Goal: Check status: Check status

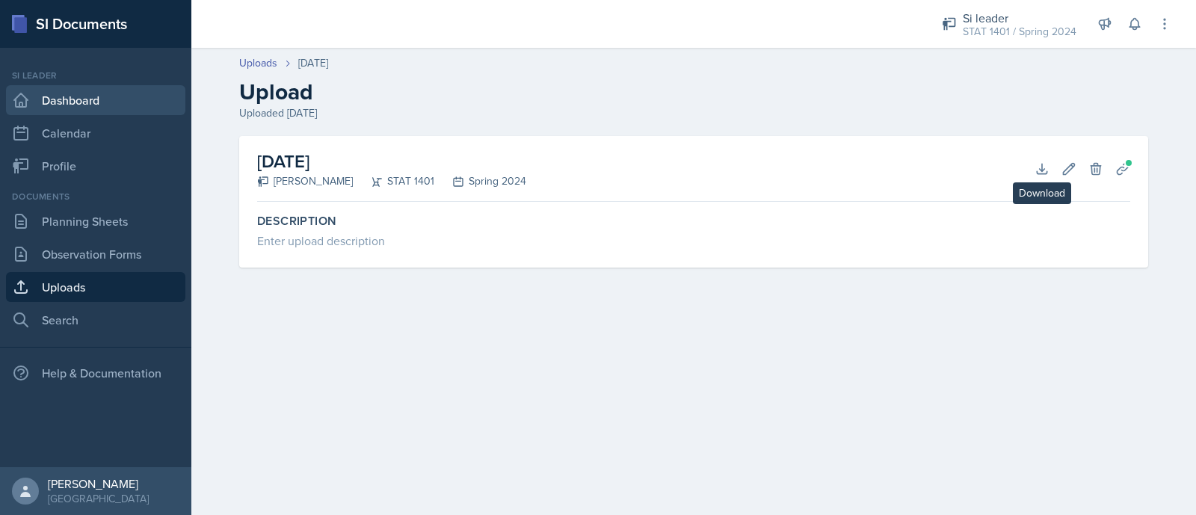
click at [87, 95] on link "Dashboard" at bounding box center [95, 100] width 179 height 30
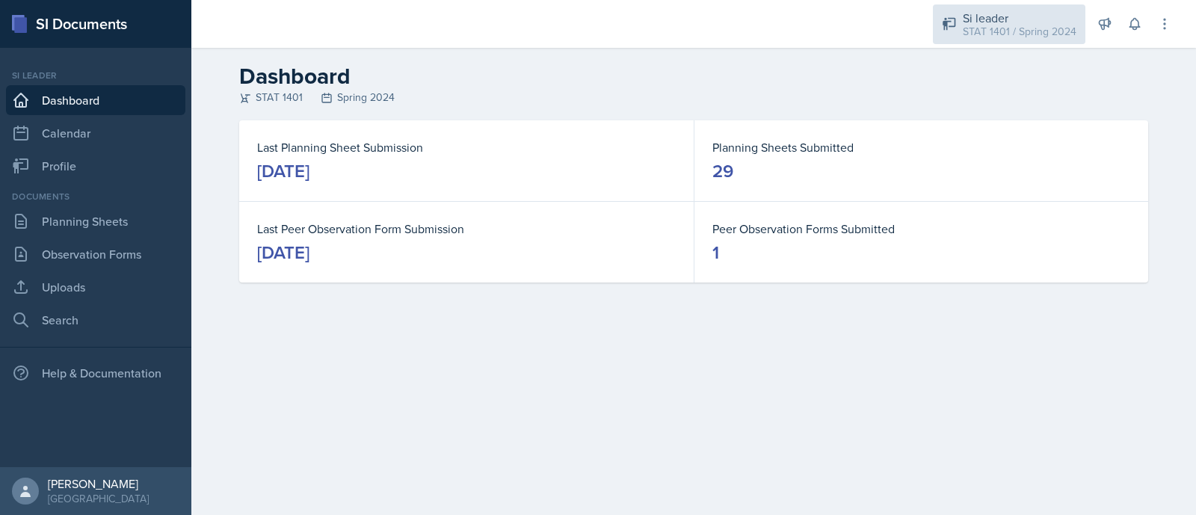
click at [1017, 18] on div "Si leader" at bounding box center [1020, 18] width 114 height 18
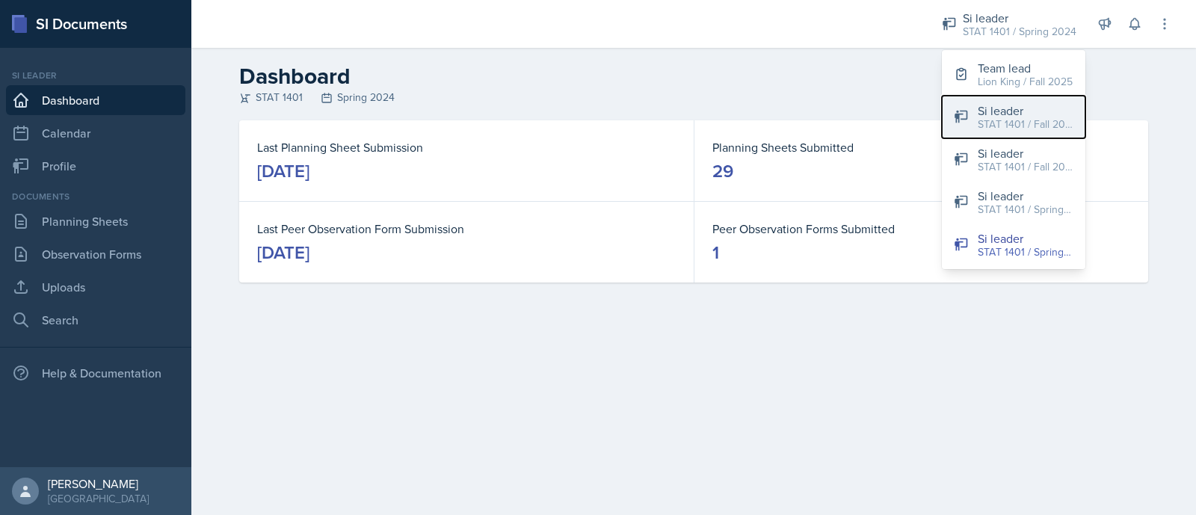
click at [1014, 123] on div "STAT 1401 / Fall 2025" at bounding box center [1026, 125] width 96 height 16
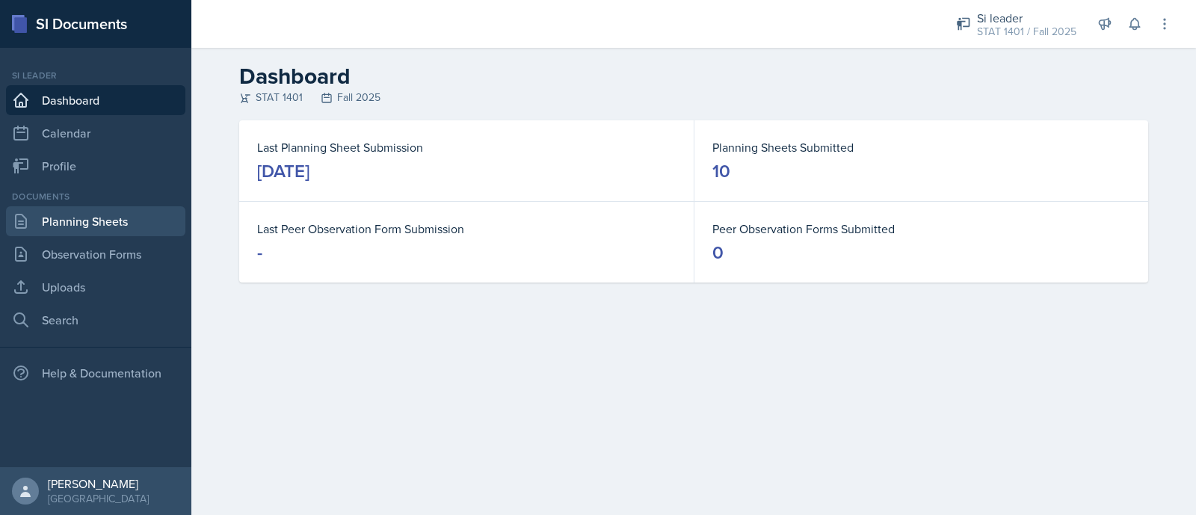
click at [121, 219] on link "Planning Sheets" at bounding box center [95, 221] width 179 height 30
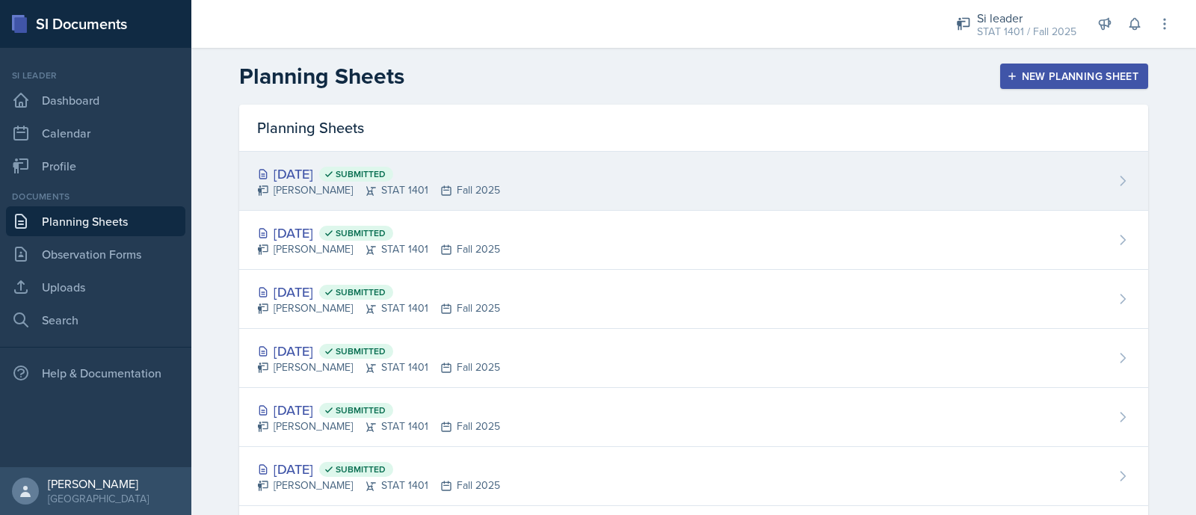
click at [482, 170] on div "[DATE] Submitted" at bounding box center [378, 174] width 243 height 20
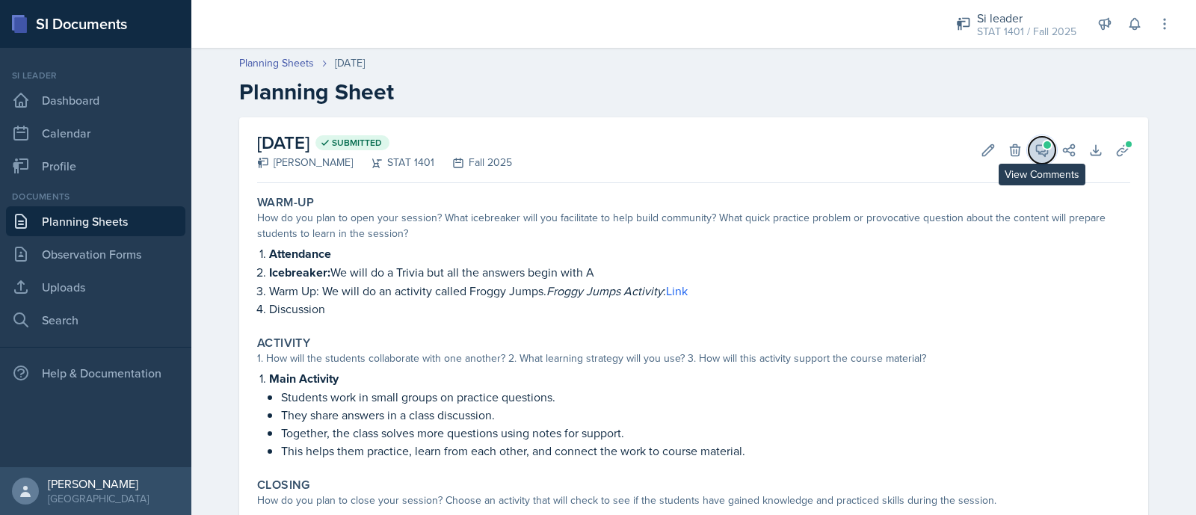
click at [1043, 151] on button "View Comments" at bounding box center [1042, 150] width 27 height 27
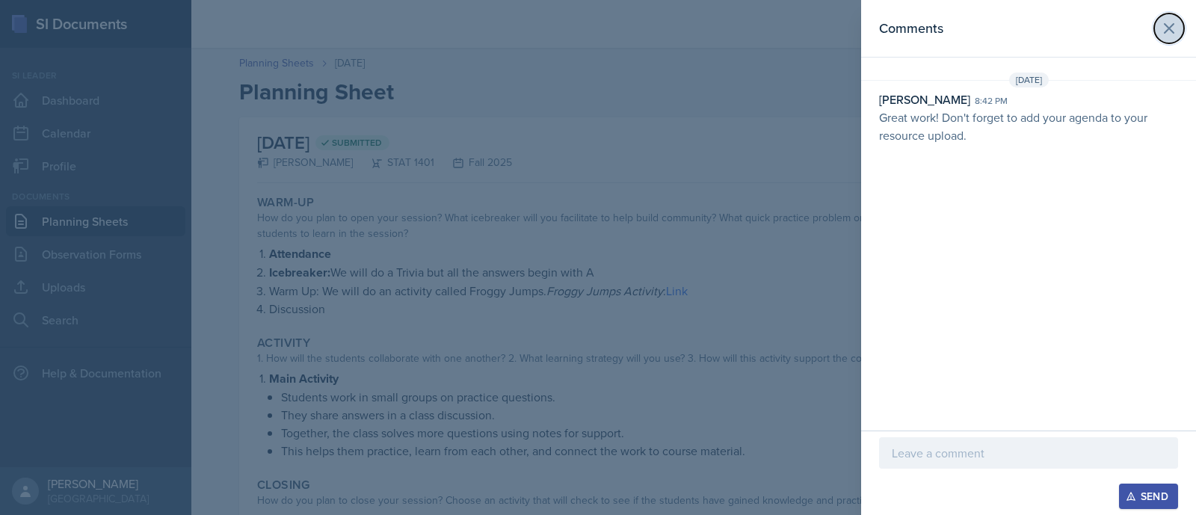
click at [1162, 24] on icon at bounding box center [1169, 28] width 18 height 18
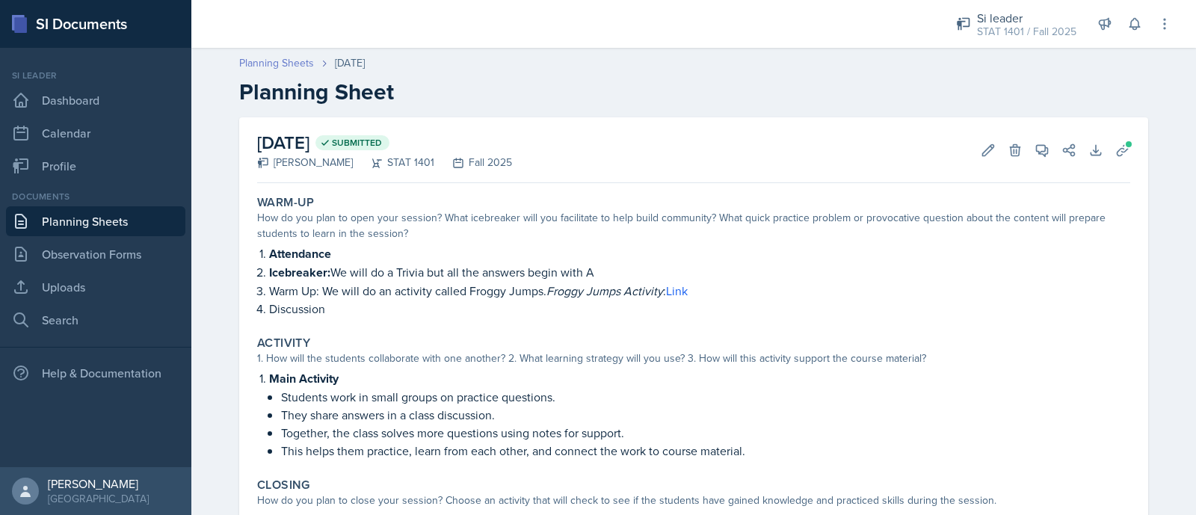
click at [266, 58] on link "Planning Sheets" at bounding box center [276, 63] width 75 height 16
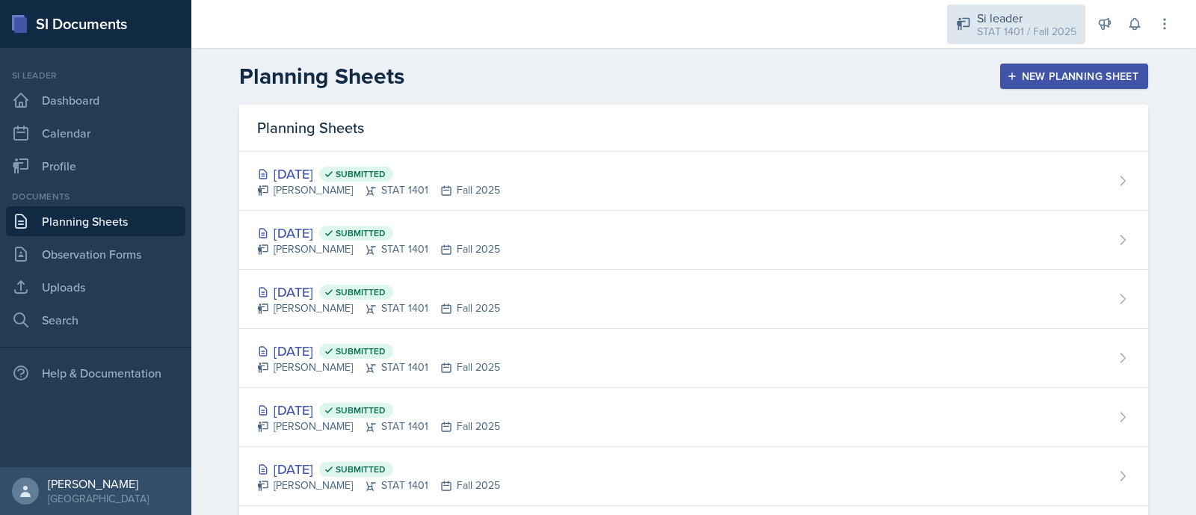
click at [981, 34] on div "STAT 1401 / Fall 2025" at bounding box center [1026, 32] width 99 height 16
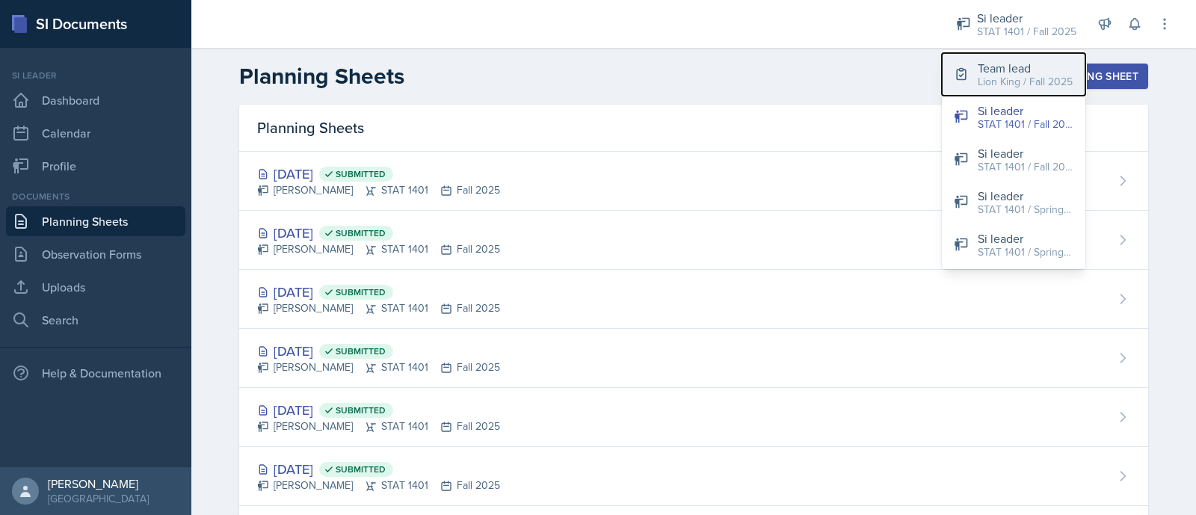
click at [998, 87] on div "Lion King / Fall 2025" at bounding box center [1025, 82] width 95 height 16
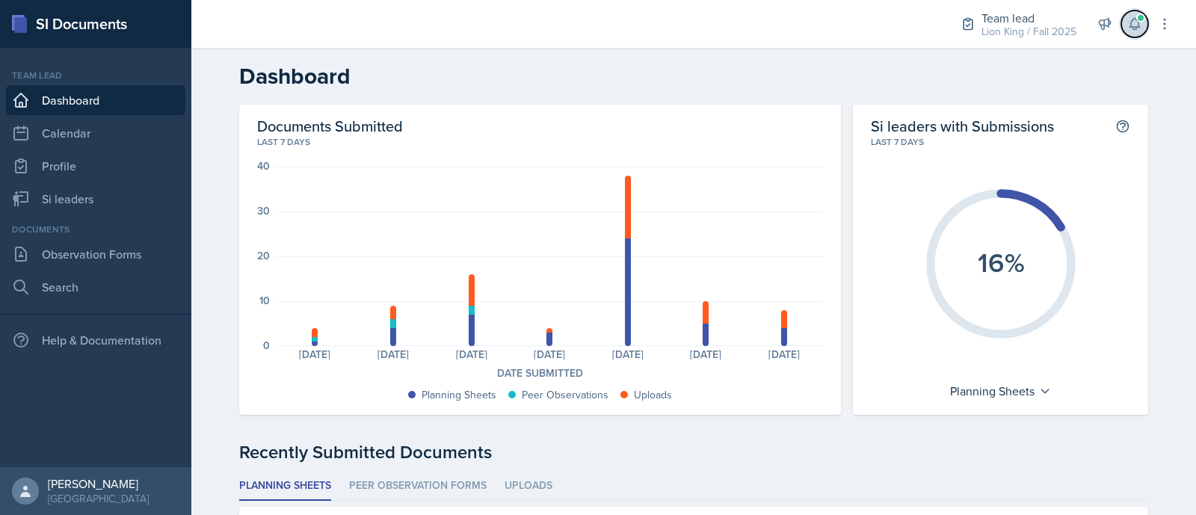
click at [1135, 34] on button at bounding box center [1134, 23] width 27 height 27
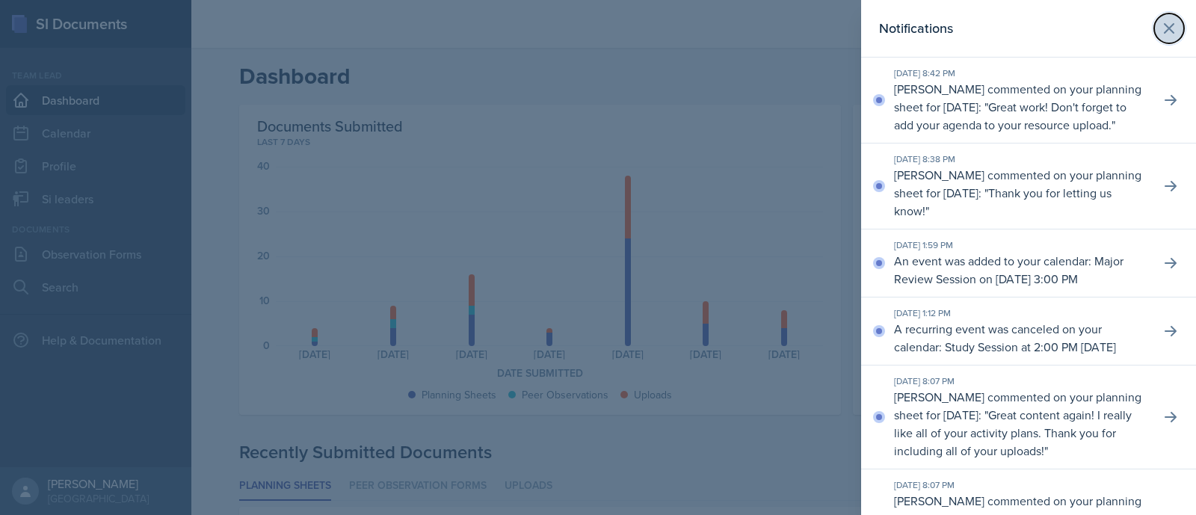
click at [1160, 25] on icon at bounding box center [1169, 28] width 18 height 18
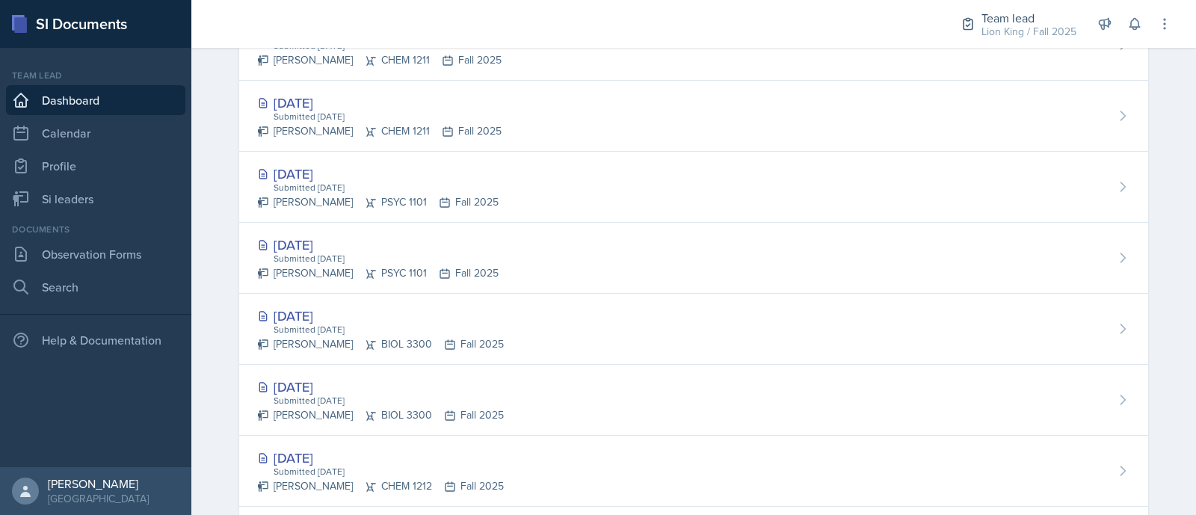
scroll to position [711, 0]
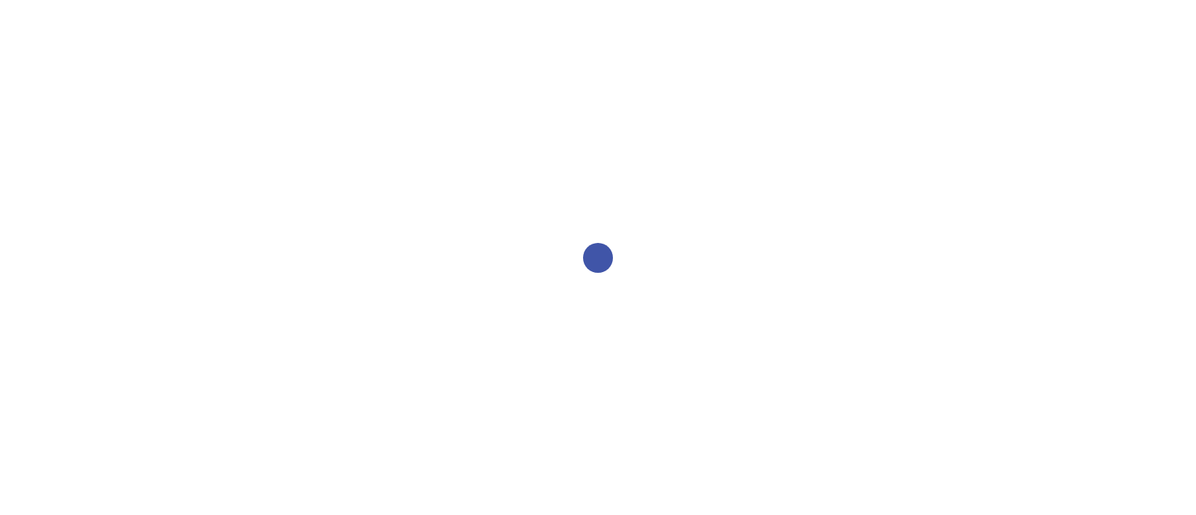
select select "2bed604d-1099-4043-b1bc-2365e8740244"
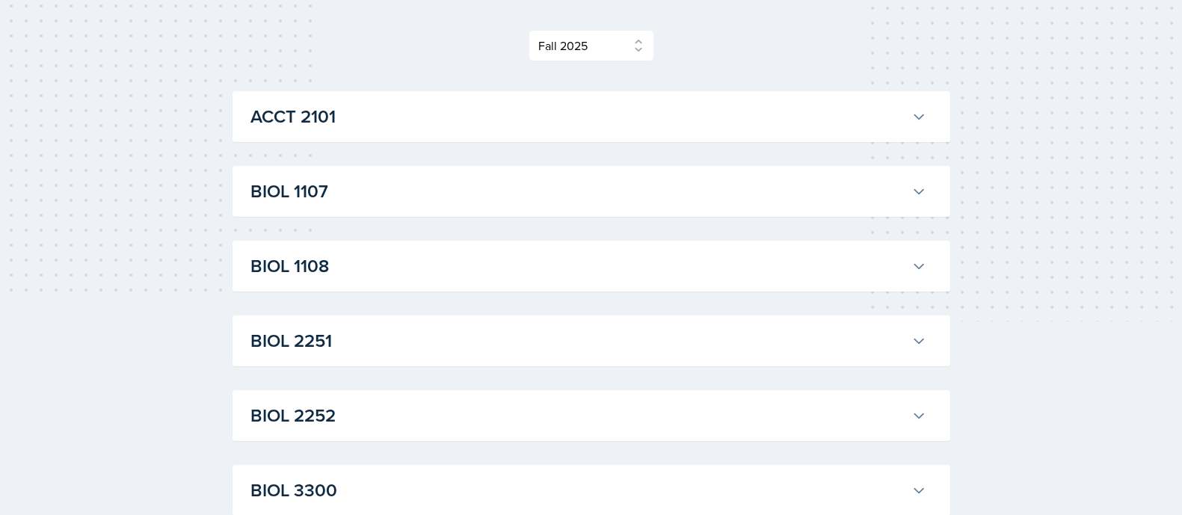
scroll to position [204, 0]
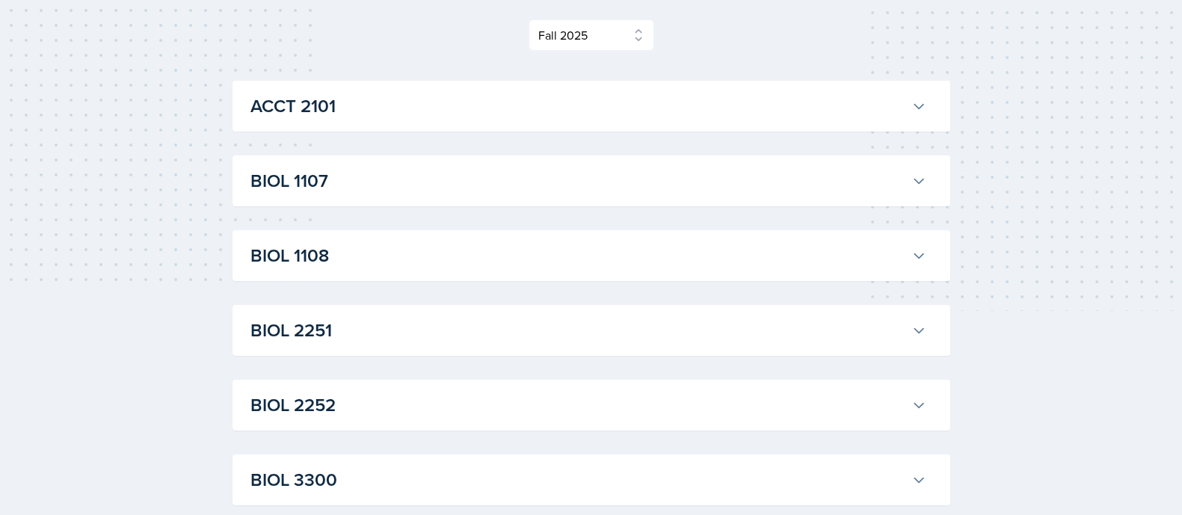
click at [919, 186] on icon at bounding box center [918, 180] width 15 height 15
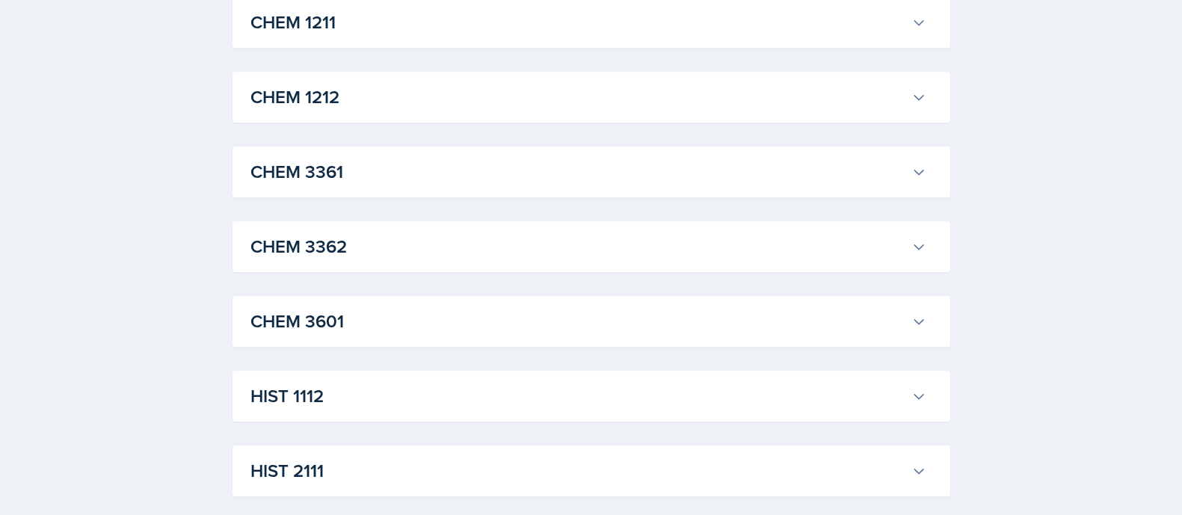
scroll to position [1938, 0]
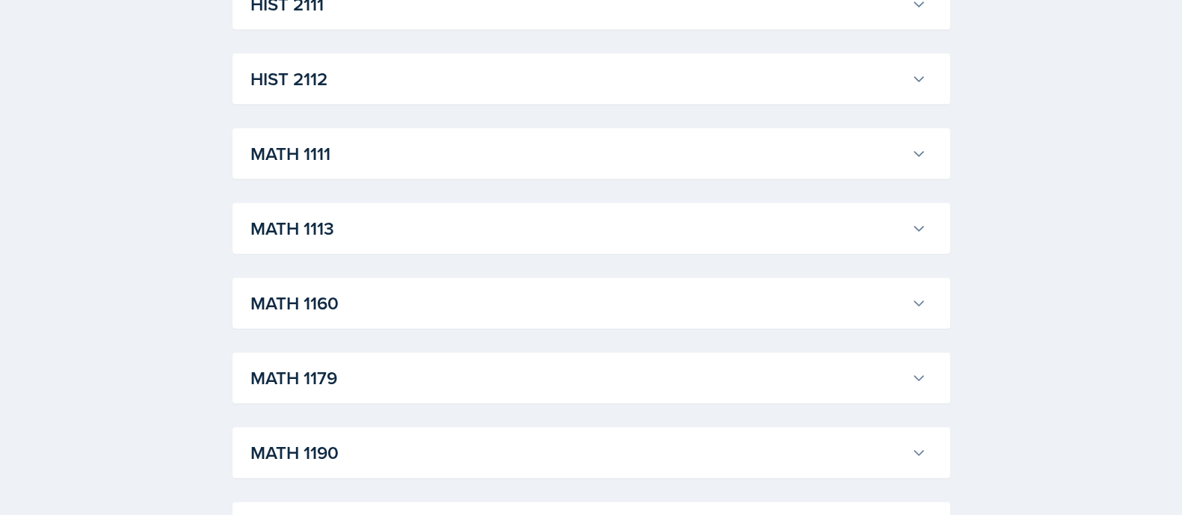
scroll to position [4171, 0]
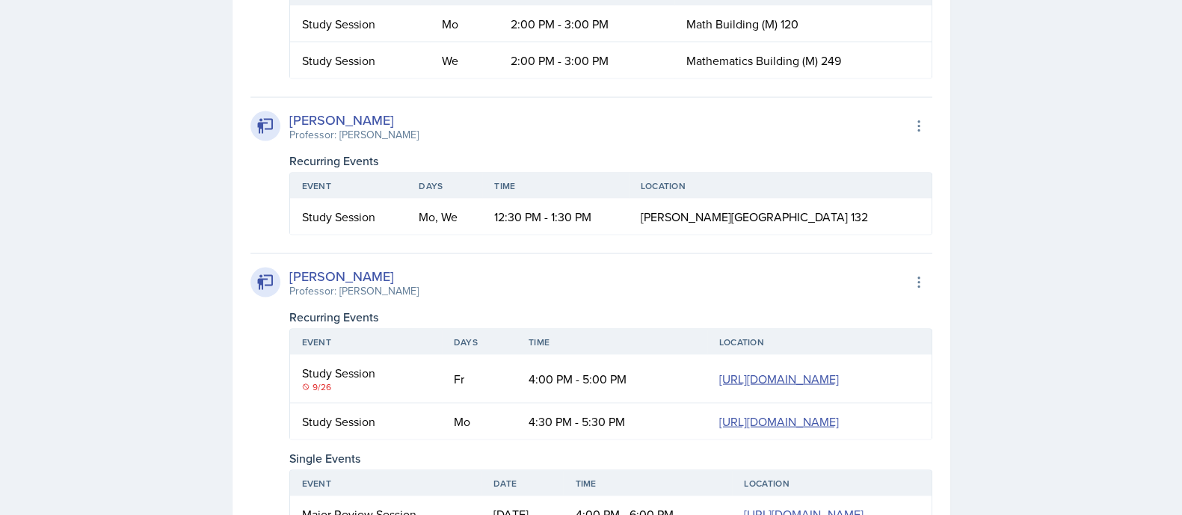
scroll to position [3935, 0]
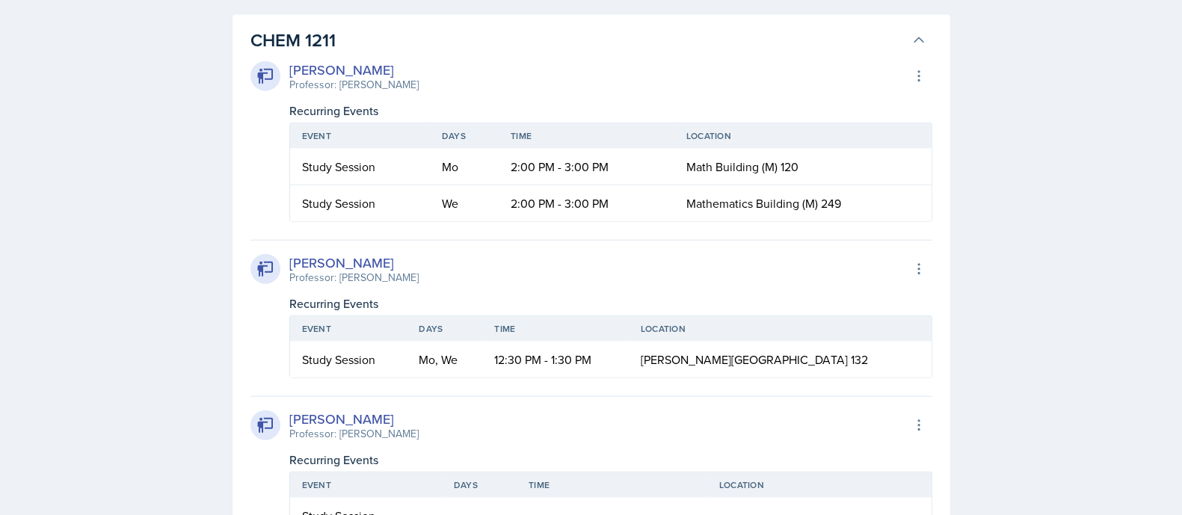
scroll to position [4392, 0]
